Goal: Information Seeking & Learning: Learn about a topic

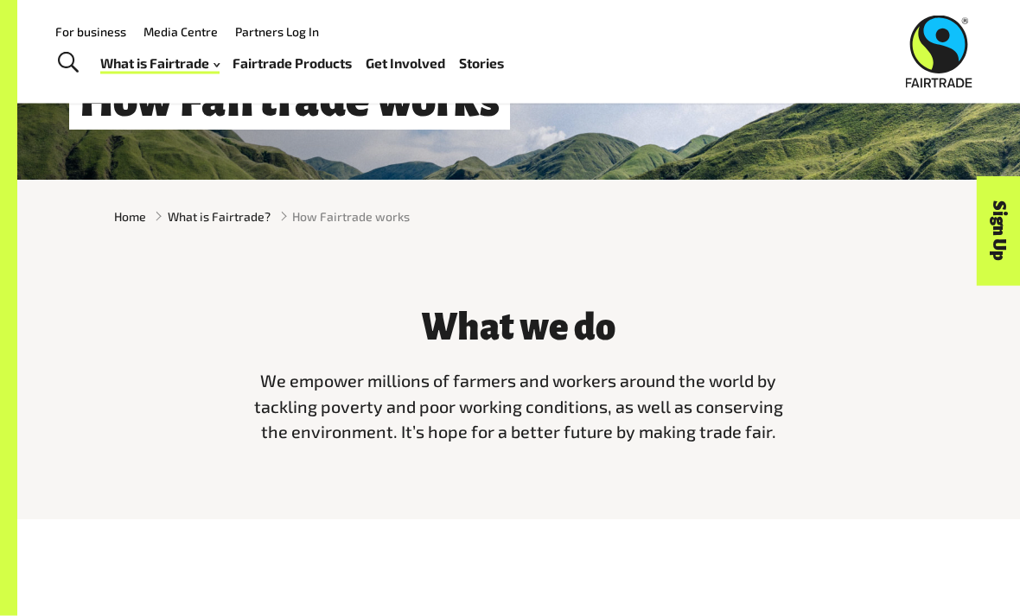
scroll to position [228, 0]
click at [229, 223] on span "What is Fairtrade?" at bounding box center [219, 216] width 103 height 18
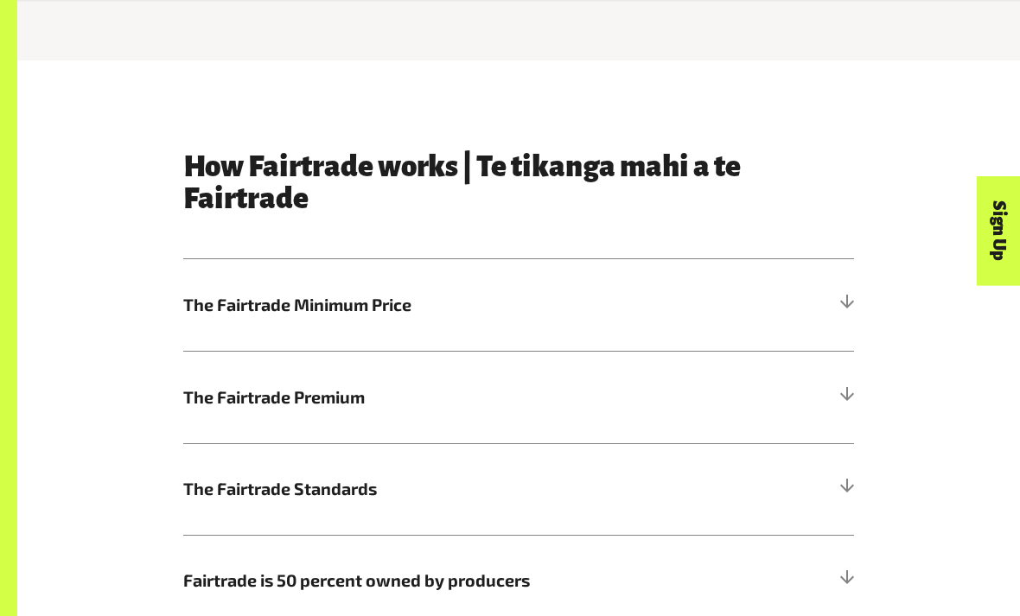
scroll to position [687, 0]
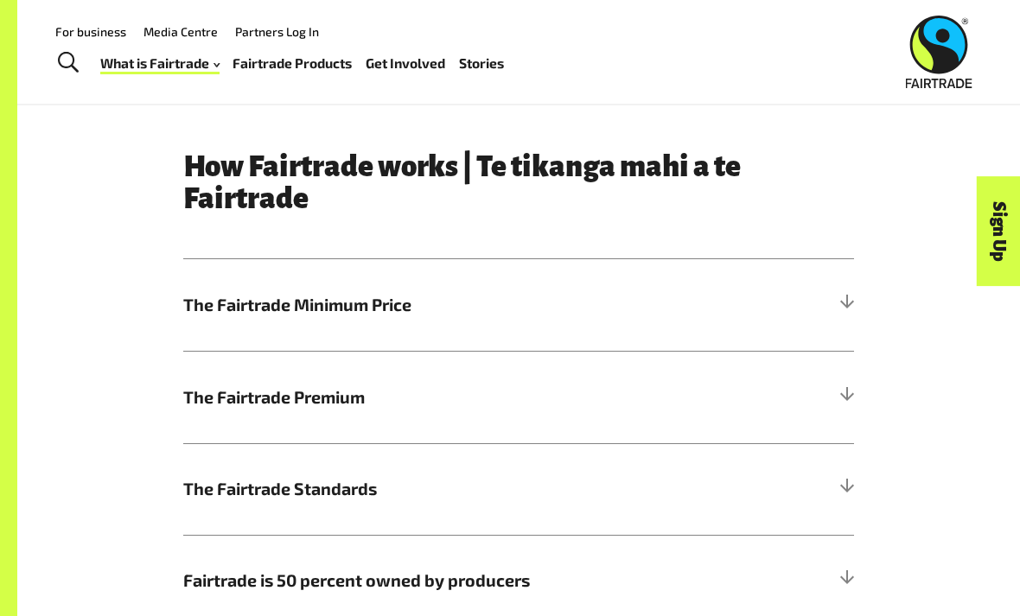
click at [634, 293] on span "The Fairtrade Minimum Price" at bounding box center [434, 305] width 503 height 26
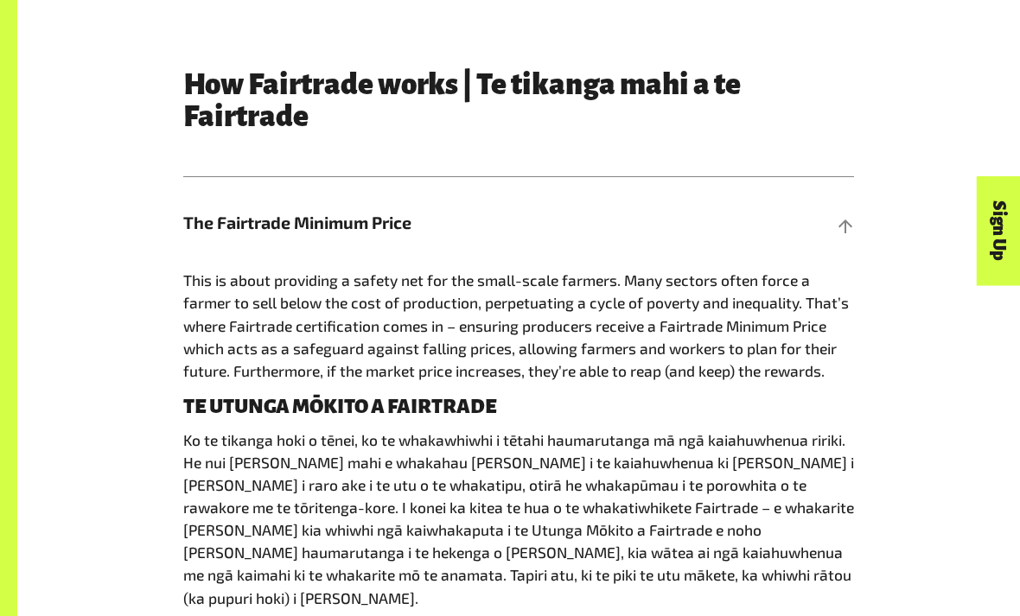
scroll to position [771, 0]
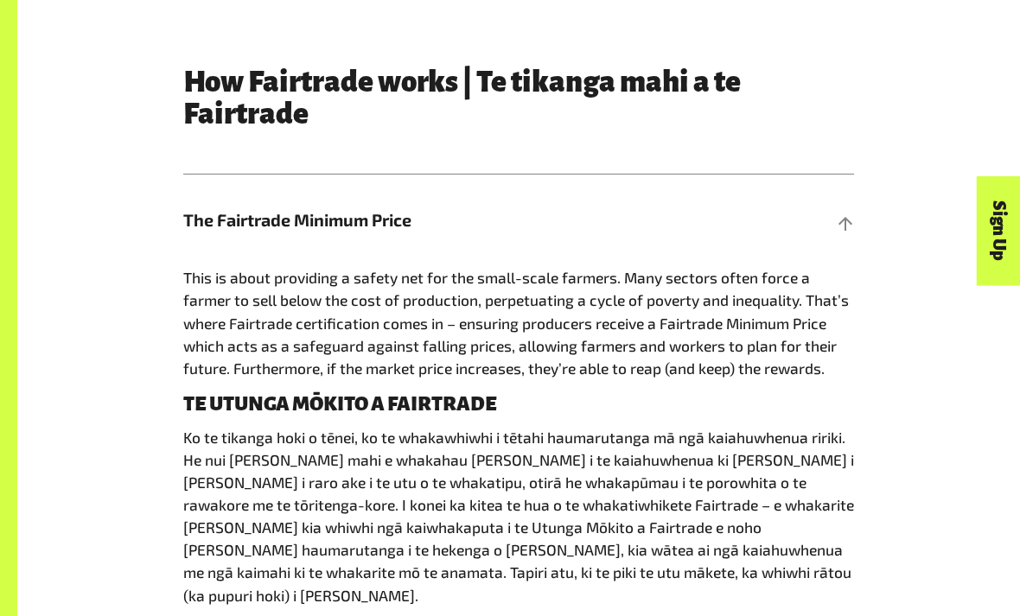
click at [911, 615] on div "How Fairtrade works | Te tikanga mahi a te Fairtrade The Fairtrade Minimum Pric…" at bounding box center [518, 493] width 829 height 852
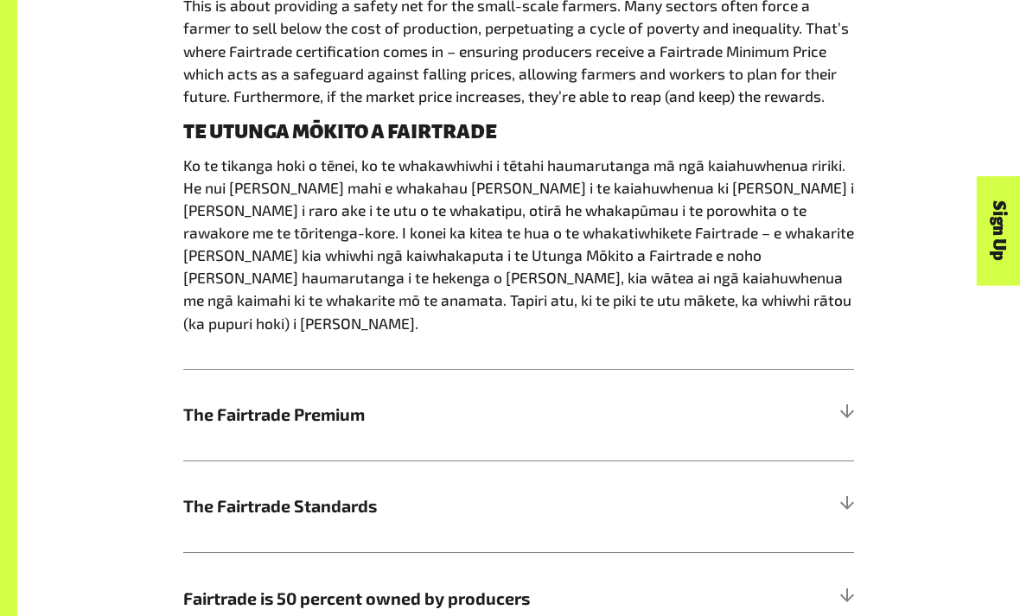
scroll to position [1045, 0]
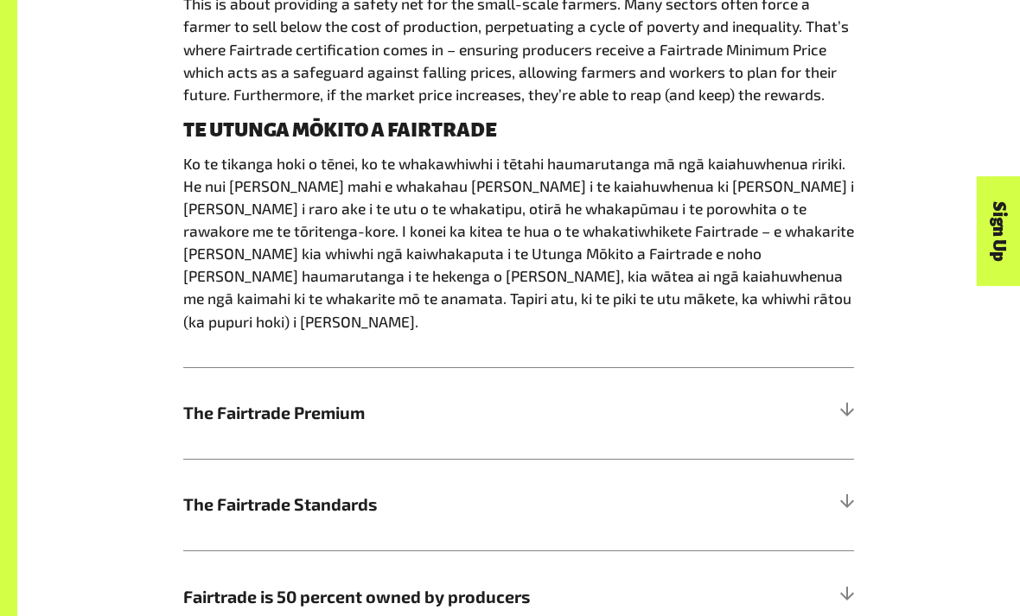
click at [520, 400] on span "The Fairtrade Premium" at bounding box center [434, 413] width 503 height 26
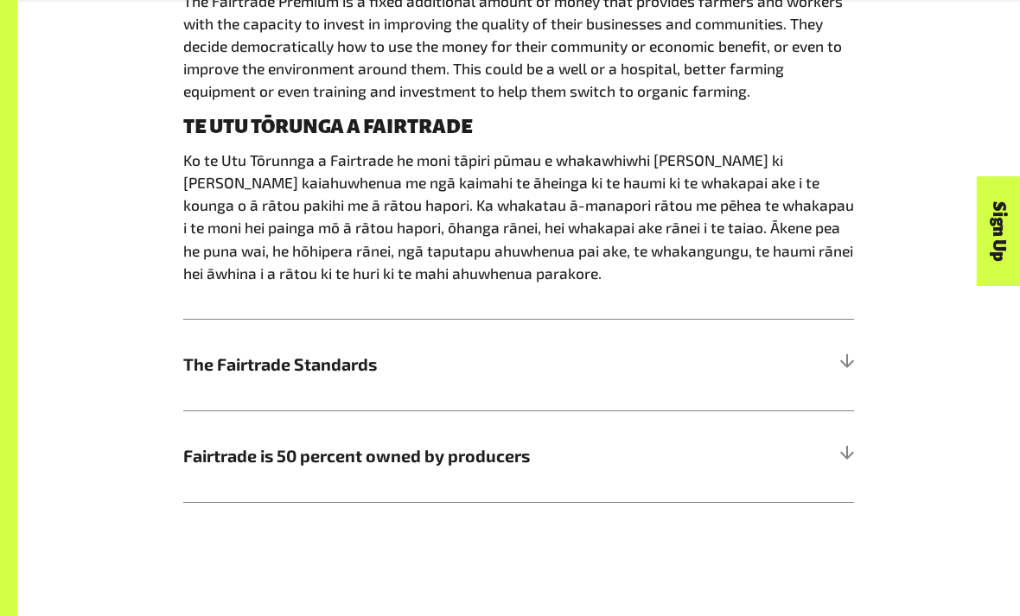
scroll to position [1146, 0]
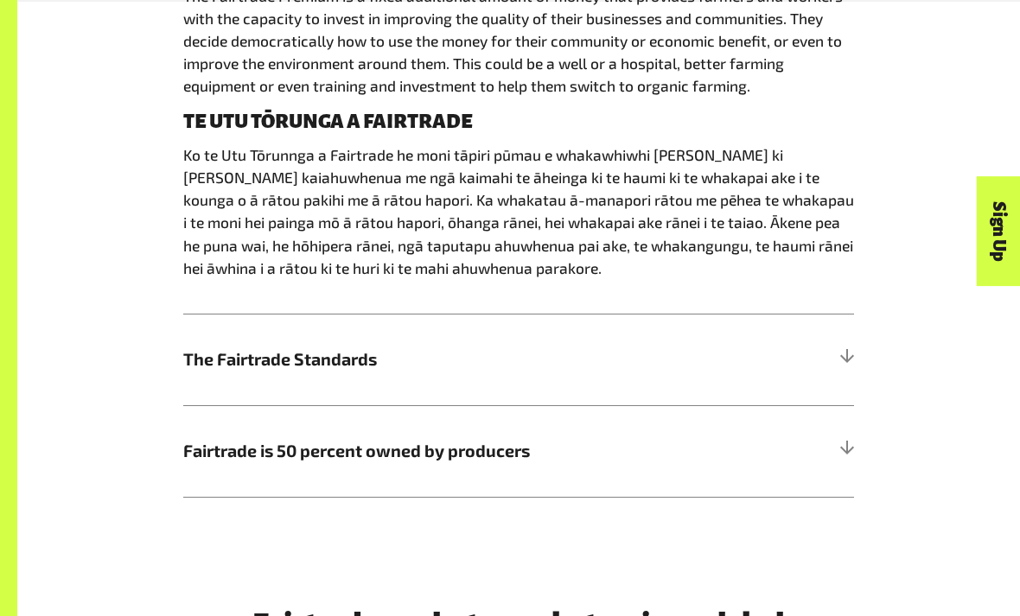
click at [425, 456] on span "Fairtrade is 50 percent owned by producers" at bounding box center [434, 451] width 503 height 26
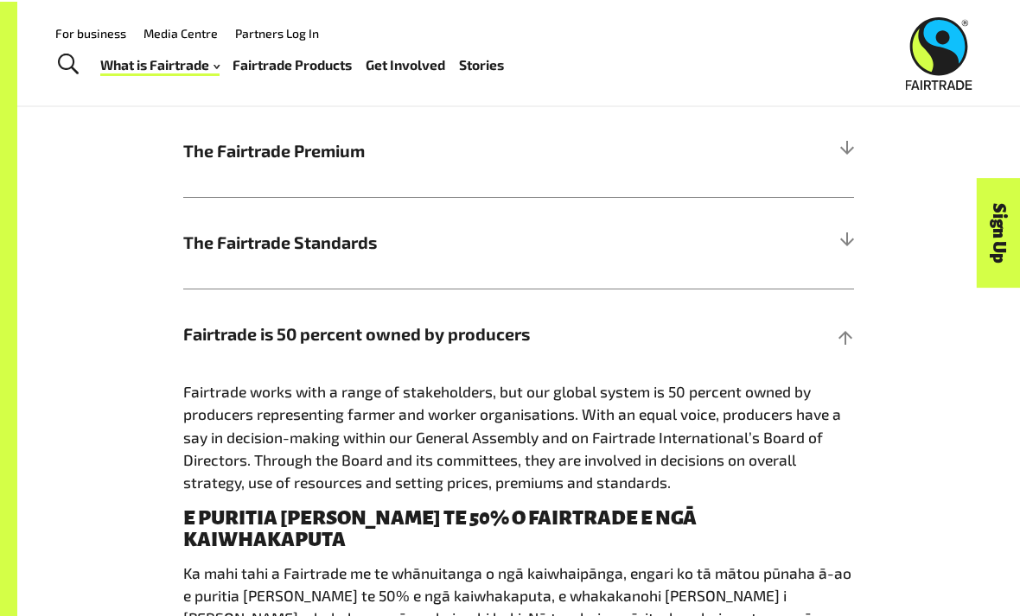
click at [466, 252] on span "The Fairtrade Standards" at bounding box center [434, 241] width 503 height 26
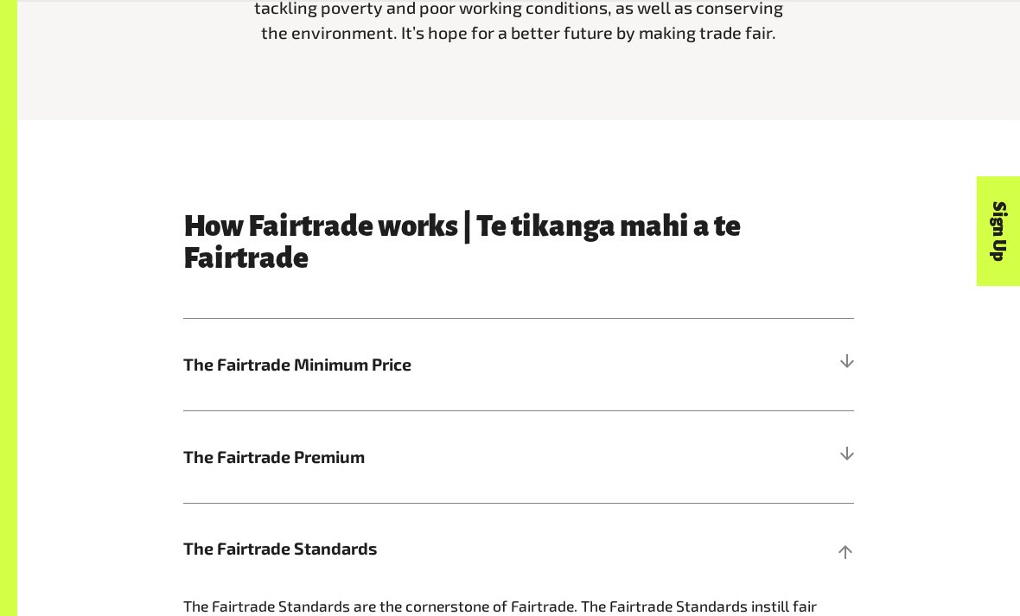
scroll to position [626, 0]
click at [614, 380] on h5 "The Fairtrade Minimum Price" at bounding box center [518, 366] width 670 height 92
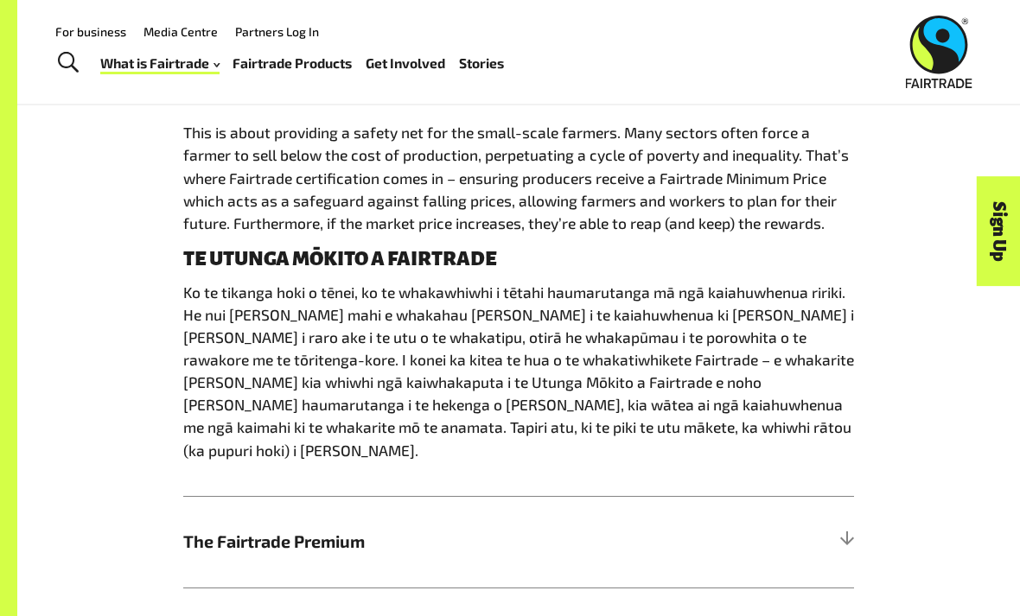
scroll to position [916, 0]
click at [378, 499] on h5 "The Fairtrade Premium" at bounding box center [518, 543] width 670 height 92
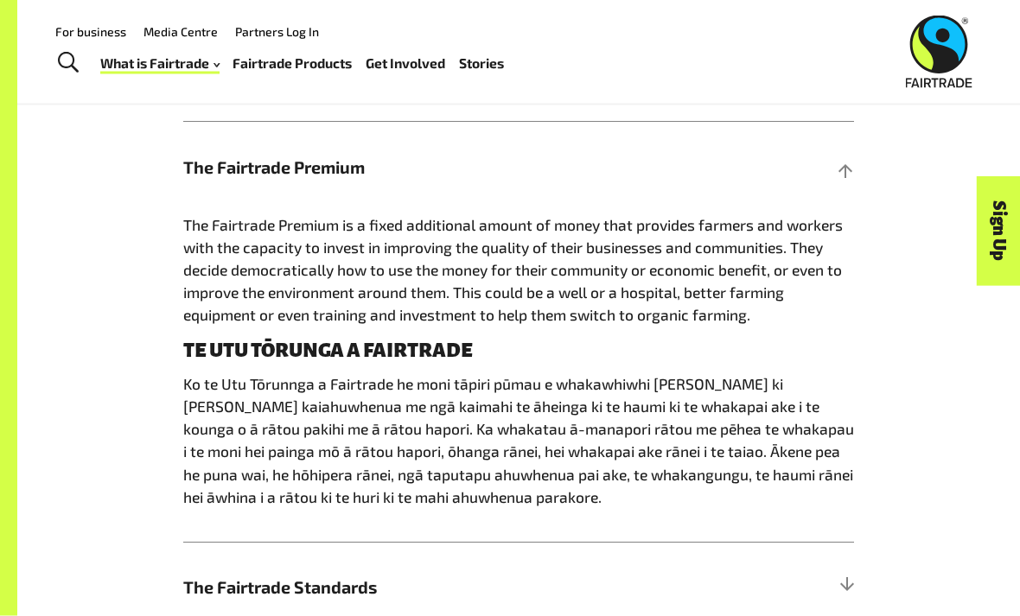
scroll to position [917, 0]
click at [370, 563] on h5 "The Fairtrade Standards" at bounding box center [518, 589] width 670 height 92
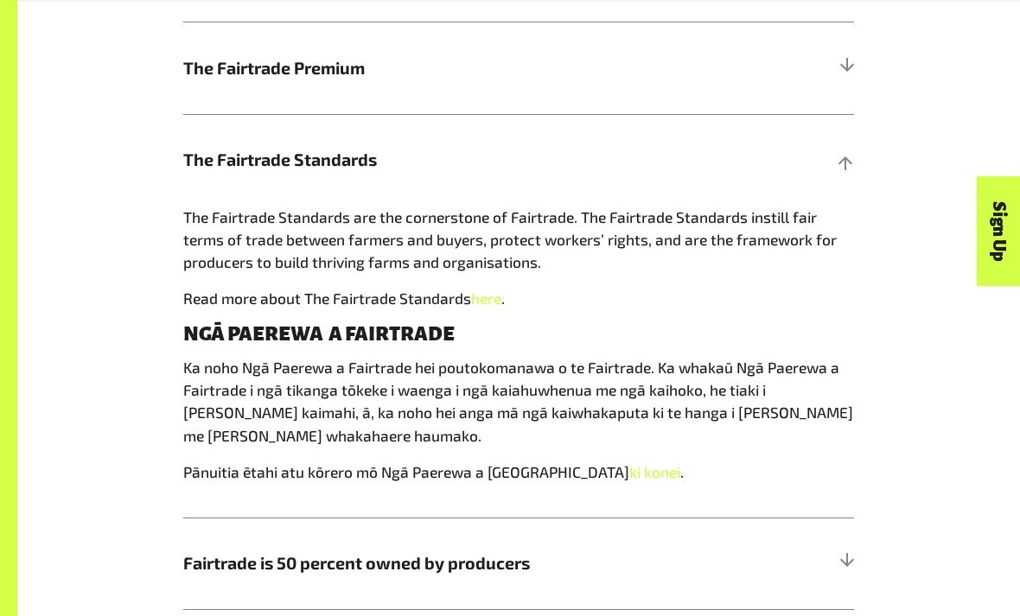
scroll to position [1043, 0]
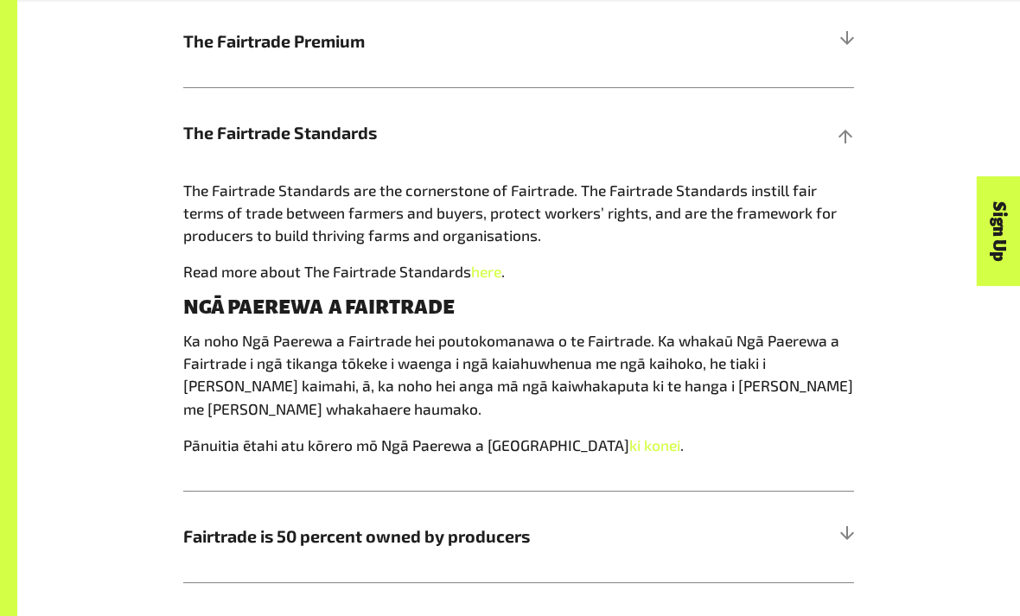
click at [556, 529] on span "Fairtrade is 50 percent owned by producers" at bounding box center [434, 537] width 503 height 26
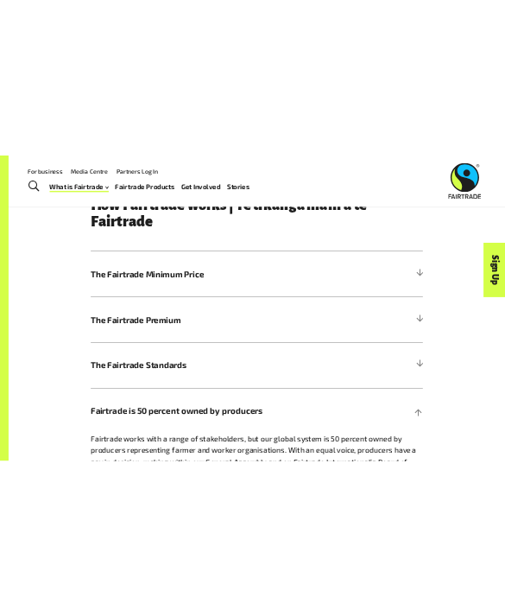
scroll to position [545, 0]
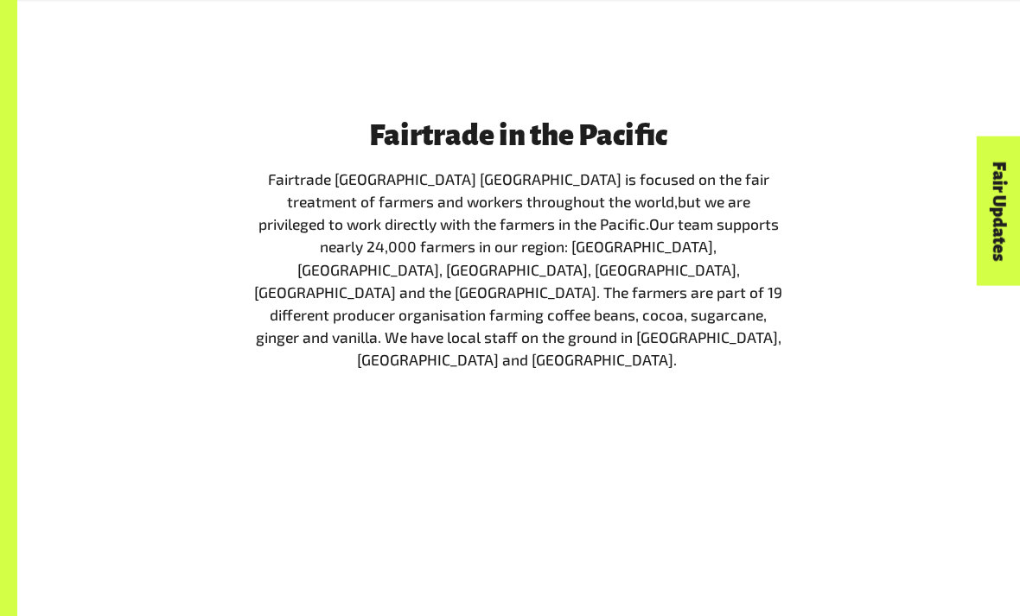
scroll to position [1886, 0]
click at [41, 416] on div "Fairtrade in the Pacific Fairtrade Australia New Zealand is focused on the fair…" at bounding box center [518, 437] width 1002 height 639
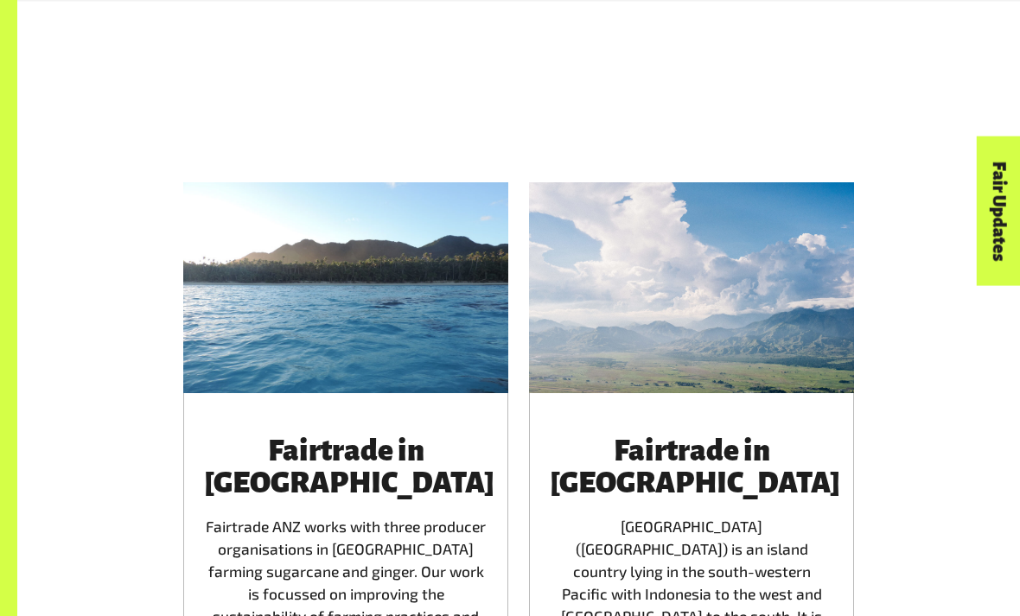
scroll to position [2519, 0]
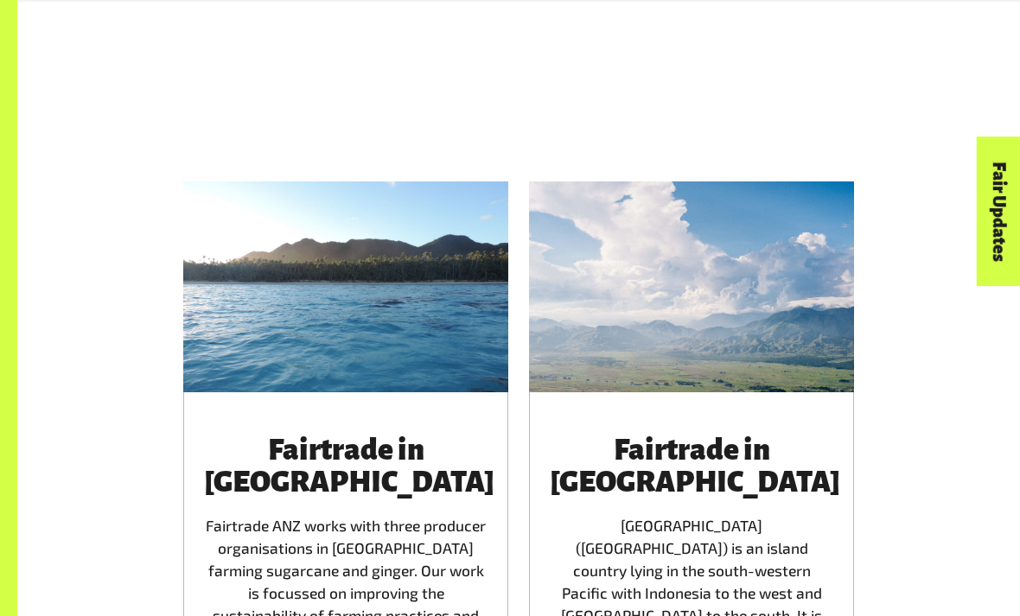
click at [748, 504] on div "Fairtrade in Papua New Guinea Papua New Guinea (PNG) is an island country lying…" at bounding box center [691, 564] width 283 height 261
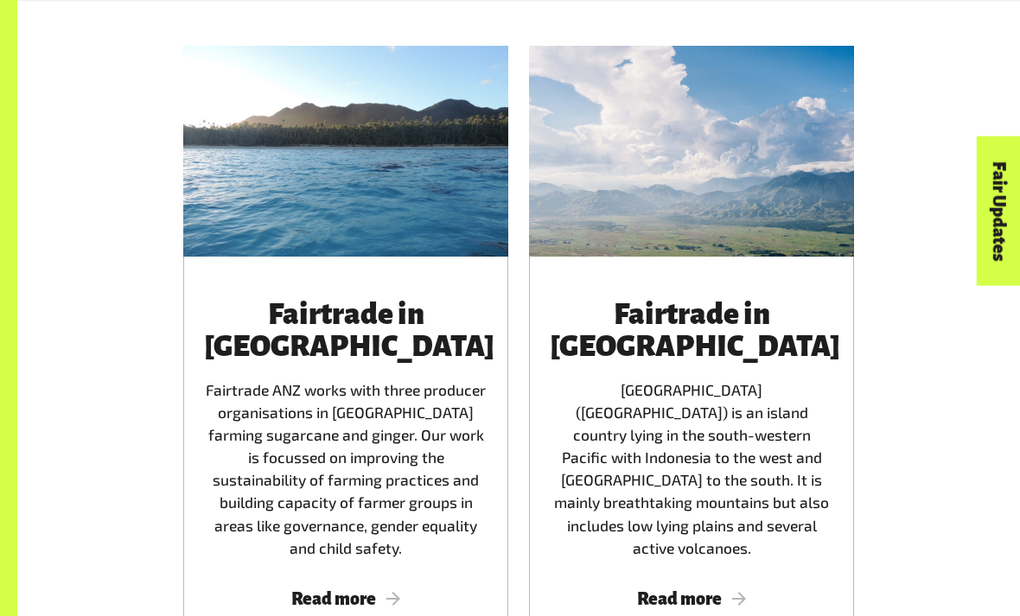
scroll to position [2654, 0]
click at [723, 589] on span "Read more" at bounding box center [691, 598] width 283 height 19
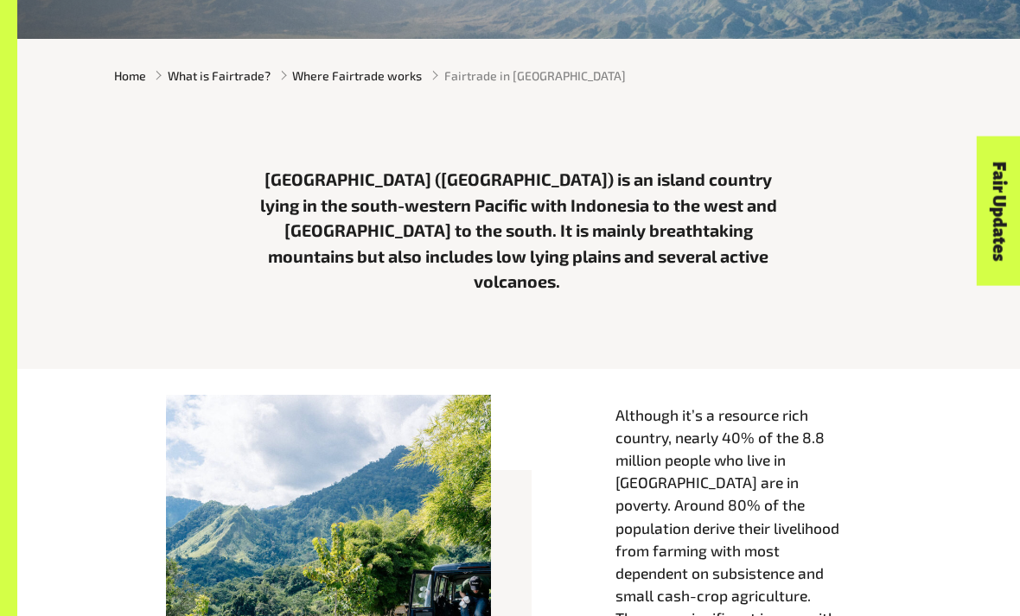
scroll to position [396, 0]
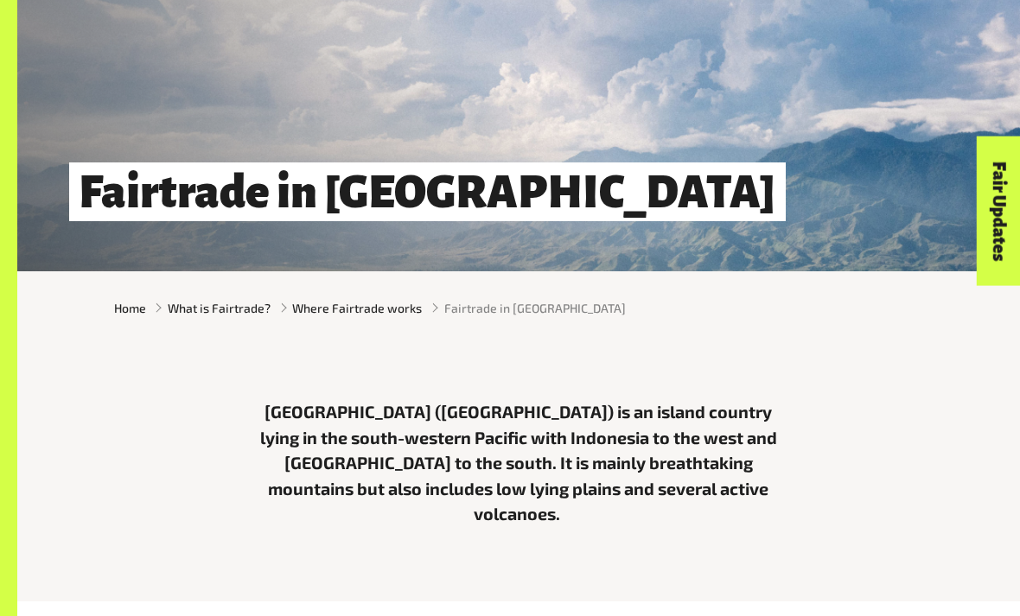
scroll to position [137, 0]
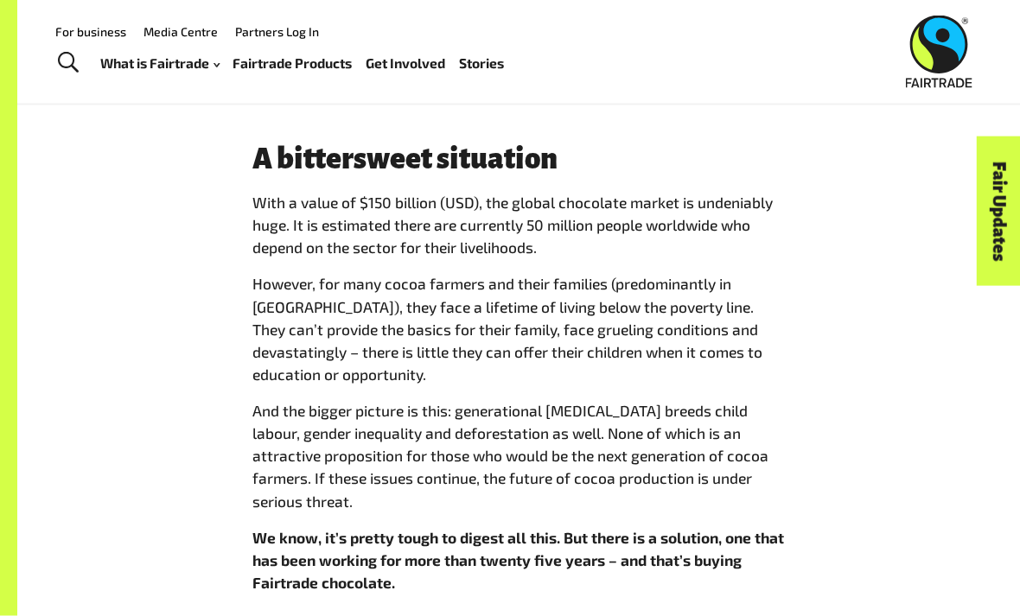
scroll to position [1182, 0]
click at [704, 503] on p "And the bigger picture is this: generational [MEDICAL_DATA] breeds child labour…" at bounding box center [518, 455] width 532 height 113
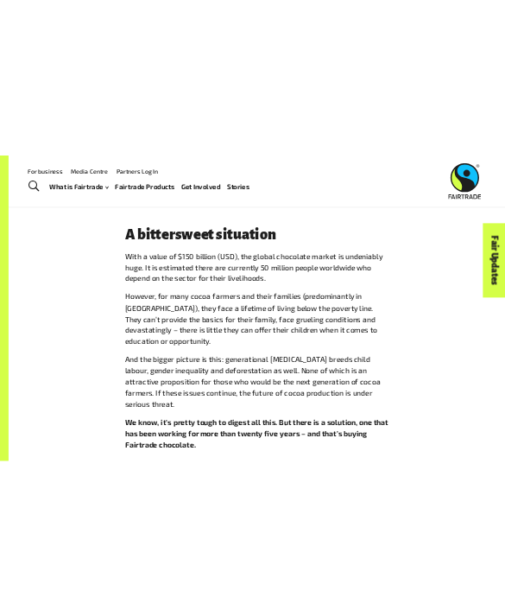
scroll to position [1146, 0]
